Goal: Task Accomplishment & Management: Complete application form

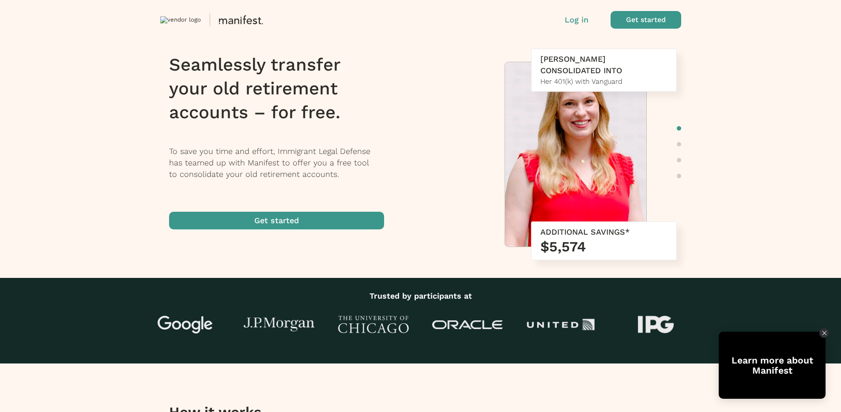
click at [309, 216] on span "button" at bounding box center [276, 221] width 215 height 18
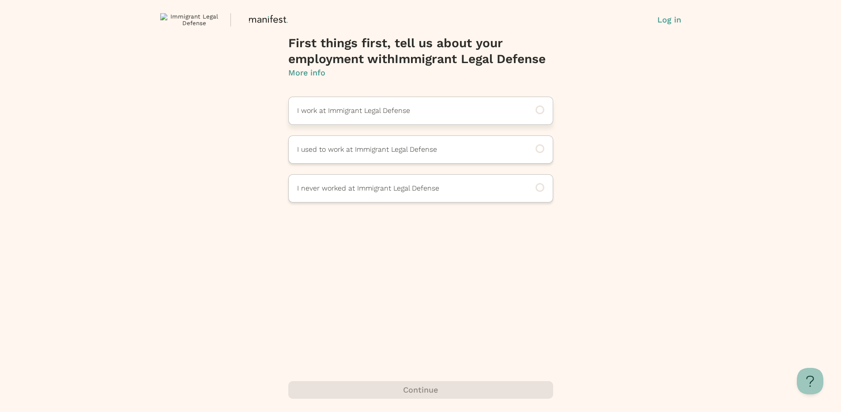
click at [367, 106] on p "I work at Immigrant Legal Defense" at bounding box center [408, 110] width 223 height 11
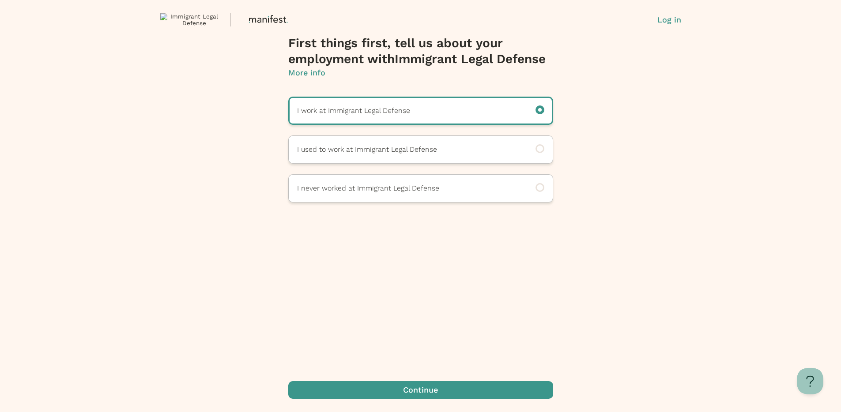
click at [438, 387] on span "button" at bounding box center [420, 390] width 265 height 18
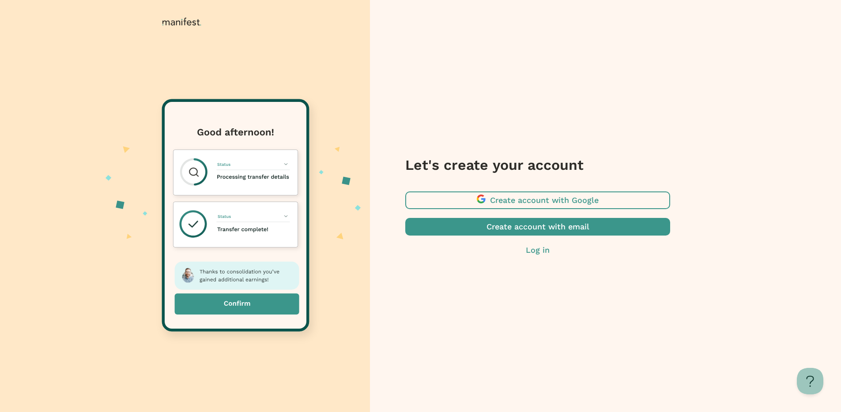
click at [572, 203] on span "button" at bounding box center [537, 201] width 265 height 18
click at [521, 227] on span "button" at bounding box center [537, 227] width 265 height 18
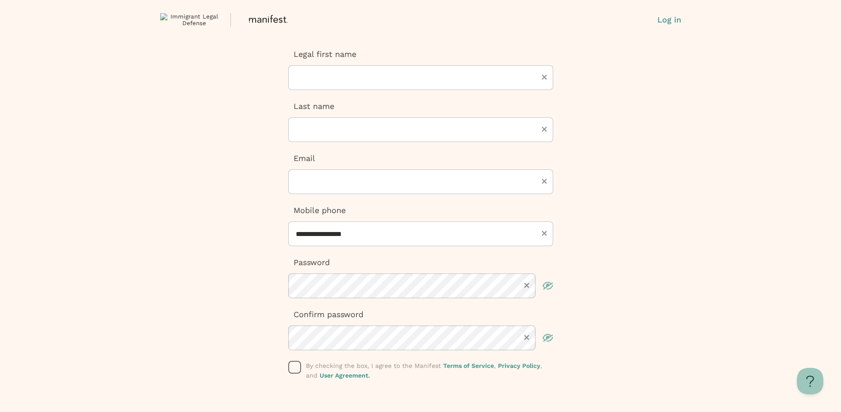
scroll to position [43, 0]
